Goal: Information Seeking & Learning: Check status

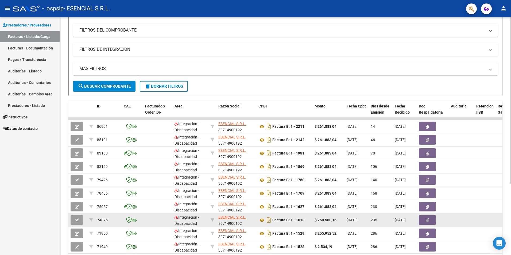
scroll to position [80, 0]
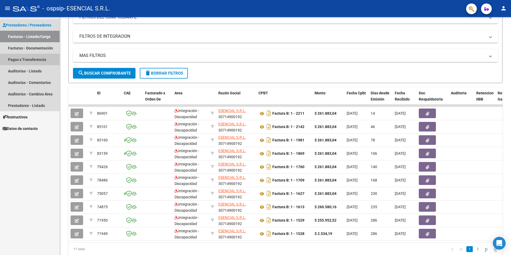
click at [38, 60] on link "Pagos x Transferencia" at bounding box center [30, 60] width 60 height 12
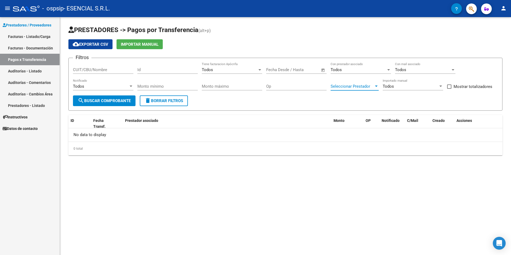
click at [374, 87] on span "Seleccionar Prestador" at bounding box center [352, 86] width 43 height 5
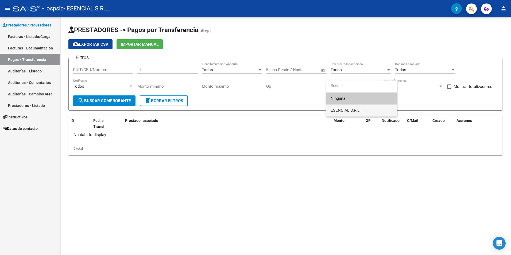
click at [364, 110] on span "ESENCIAL S.R.L." at bounding box center [362, 111] width 62 height 12
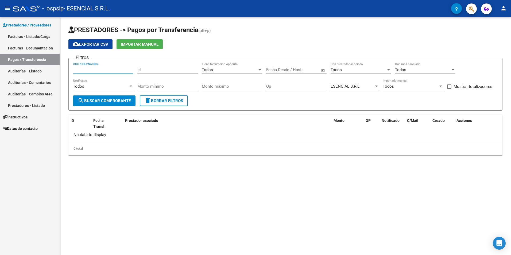
click at [88, 68] on input "CUIT/CBU/Nombre" at bounding box center [103, 69] width 60 height 5
type input "30714900192"
click at [118, 98] on span "search Buscar Comprobante" at bounding box center [104, 100] width 53 height 5
click at [255, 69] on div "Todos" at bounding box center [230, 69] width 56 height 5
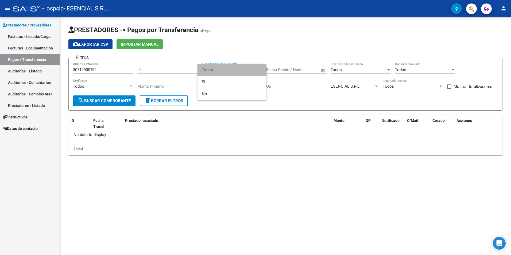
click at [255, 69] on span "Todos" at bounding box center [232, 70] width 60 height 12
click at [388, 70] on div at bounding box center [389, 69] width 3 height 1
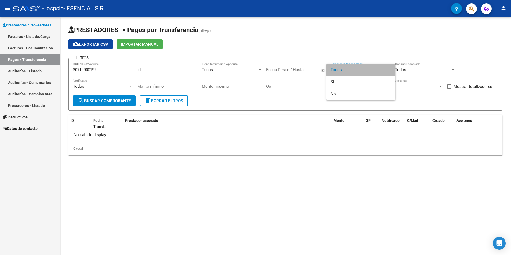
click at [388, 70] on span "Todos" at bounding box center [361, 70] width 60 height 12
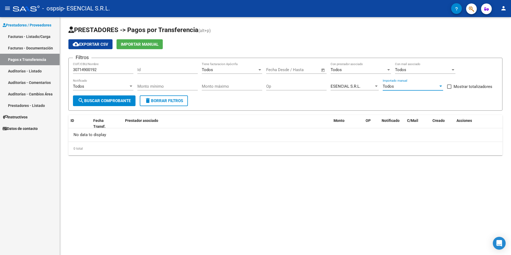
click at [442, 87] on div at bounding box center [441, 86] width 5 height 4
click at [442, 87] on span "Todos" at bounding box center [413, 87] width 60 height 12
click at [449, 86] on span at bounding box center [449, 87] width 4 height 4
click at [449, 89] on input "Mostrar totalizadores" at bounding box center [449, 89] width 0 height 0
checkbox input "true"
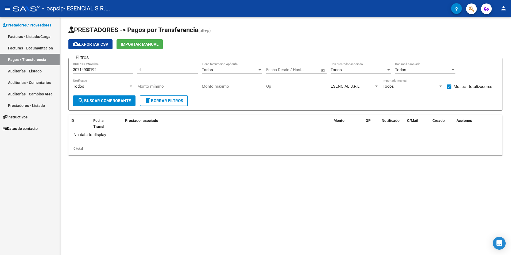
click at [128, 98] on button "search Buscar Comprobante" at bounding box center [104, 100] width 63 height 11
click at [290, 71] on input "text" at bounding box center [302, 69] width 26 height 5
click at [296, 86] on span "Choose month and year" at bounding box center [283, 85] width 27 height 13
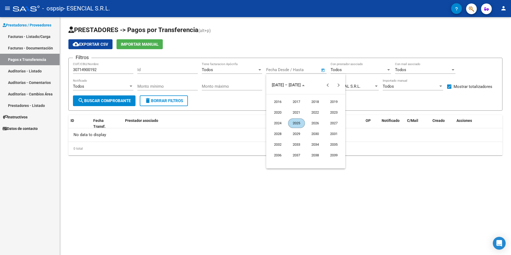
click at [284, 121] on span "2024" at bounding box center [278, 123] width 17 height 10
click at [318, 132] on span "NOV." at bounding box center [315, 134] width 17 height 10
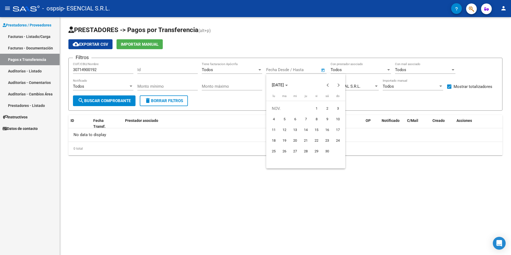
click at [313, 110] on span "1" at bounding box center [317, 109] width 10 height 10
type input "[DATE]"
click at [335, 86] on span "Next month" at bounding box center [339, 85] width 11 height 11
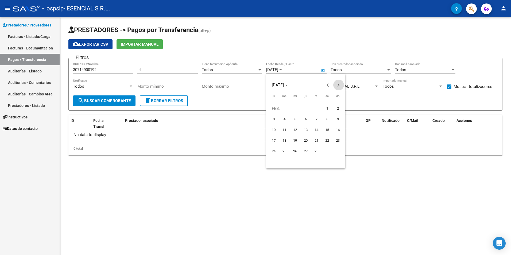
click at [335, 86] on span "Next month" at bounding box center [339, 85] width 11 height 11
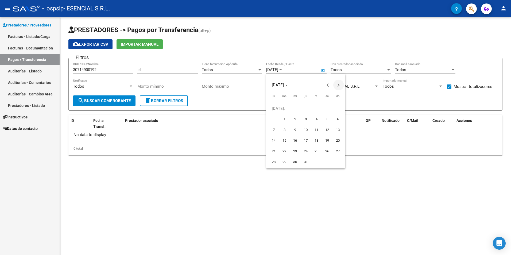
click at [335, 86] on span "Next month" at bounding box center [339, 85] width 11 height 11
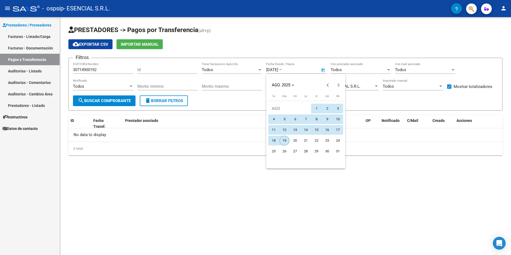
click at [284, 140] on span "19" at bounding box center [285, 141] width 10 height 10
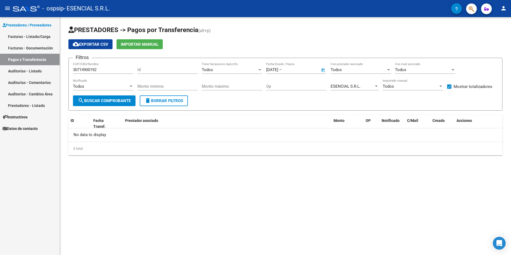
type input "[DATE]"
click at [104, 98] on button "search Buscar Comprobante" at bounding box center [104, 100] width 63 height 11
click at [36, 47] on link "Facturas - Documentación" at bounding box center [30, 48] width 60 height 12
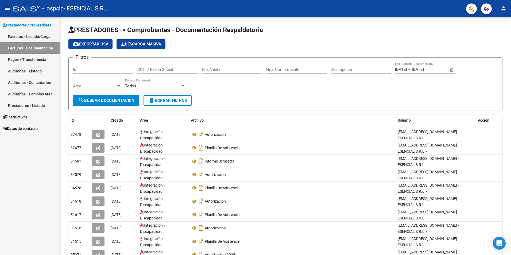
click at [29, 71] on link "Auditorías - Listado" at bounding box center [30, 71] width 60 height 12
